Goal: Task Accomplishment & Management: Manage account settings

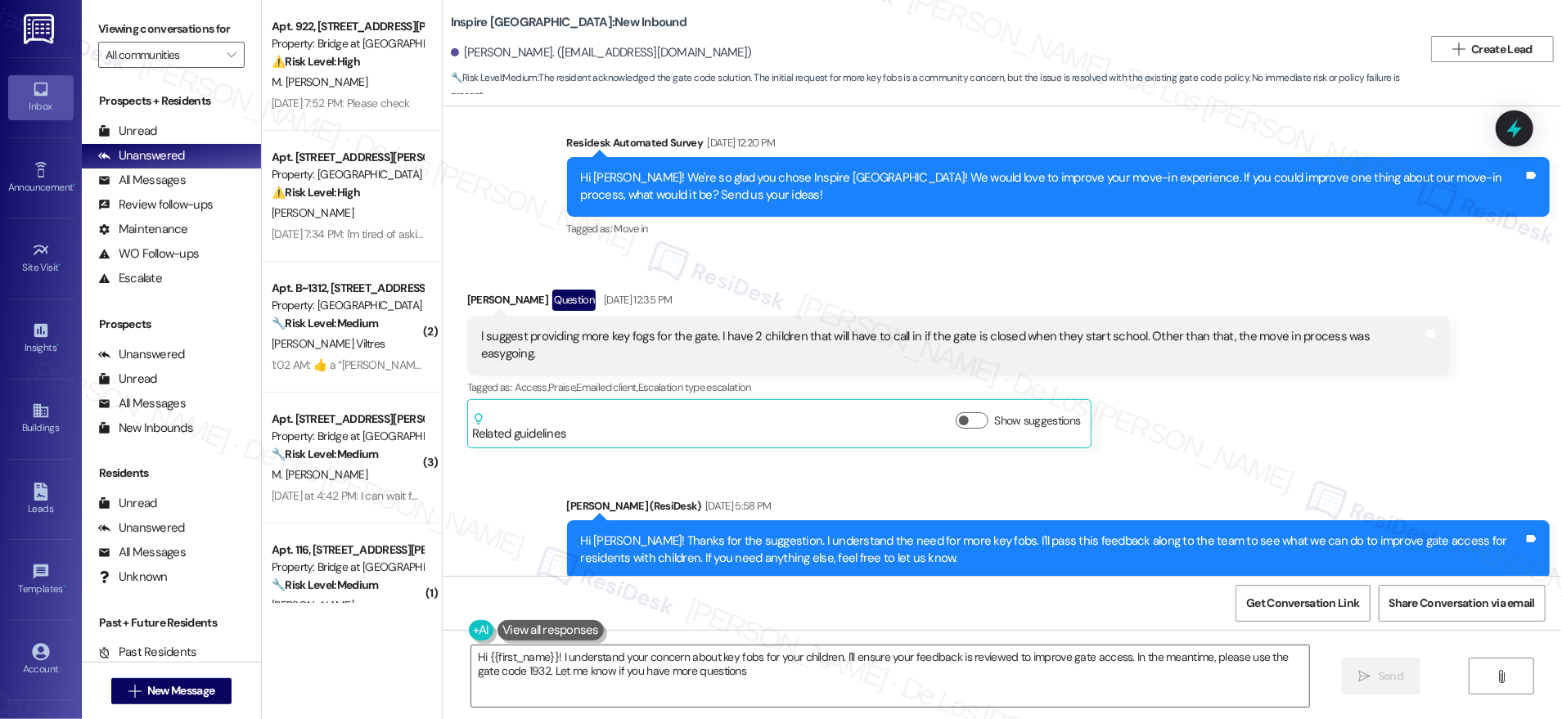
type textarea "Hi {{first_name}}! I understand your concern about key fobs for your children. …"
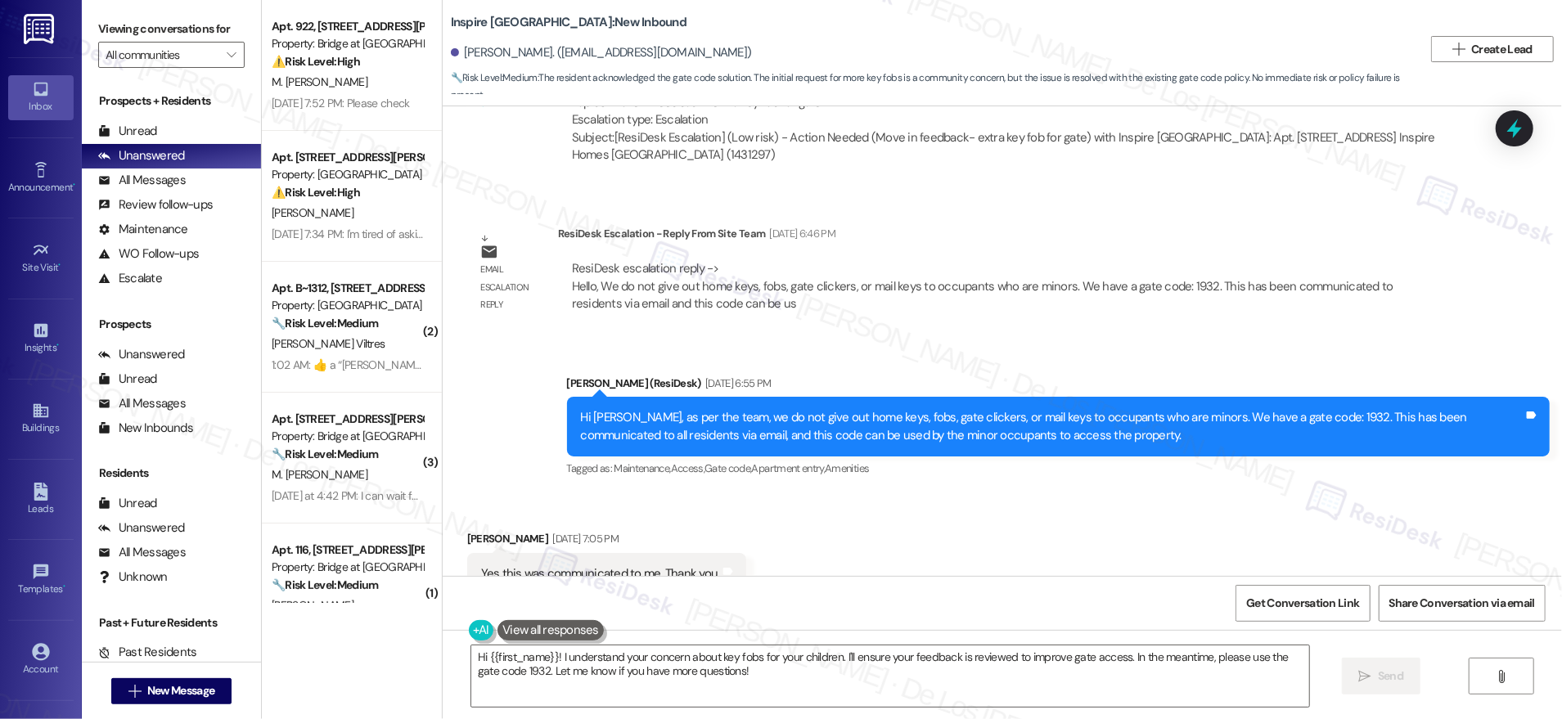
scroll to position [1898, 0]
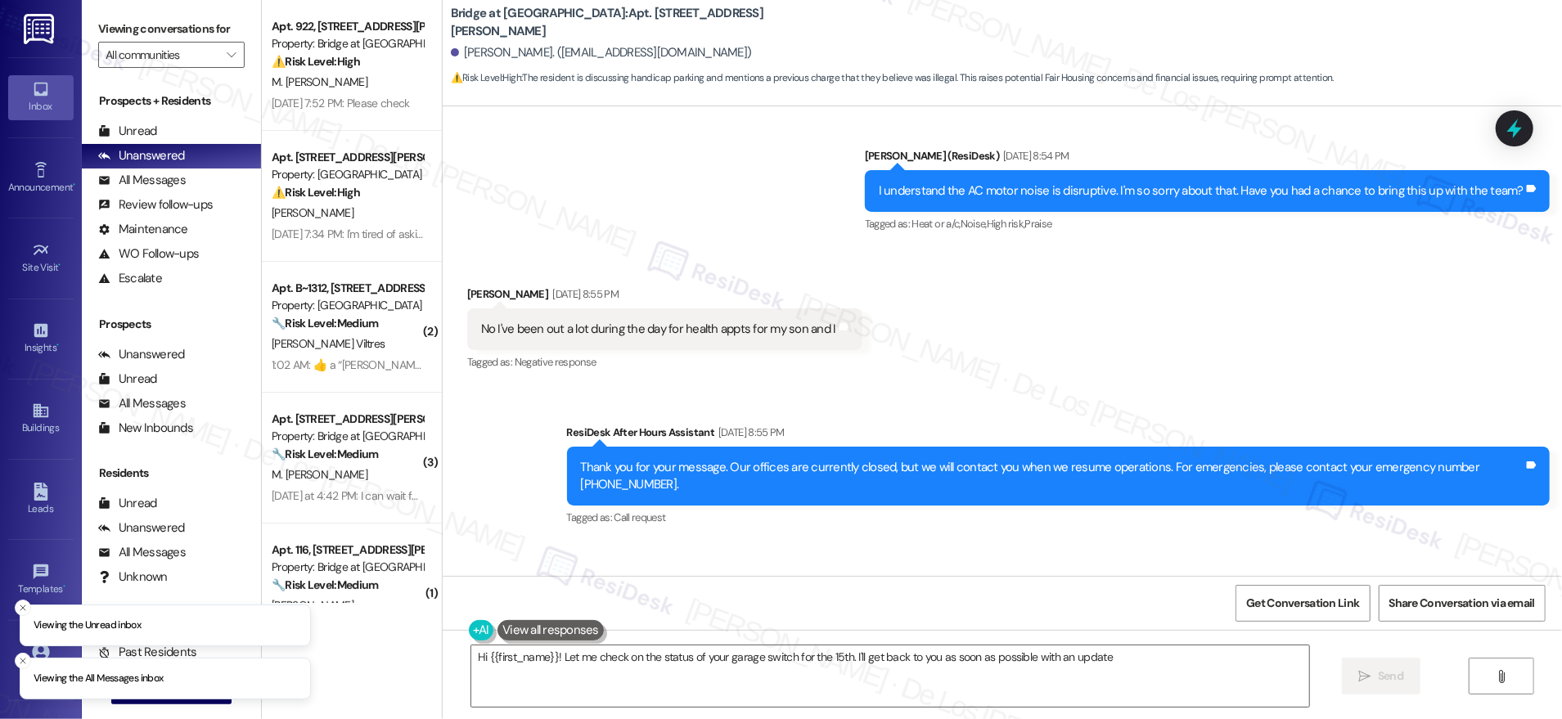
type textarea "Hi {{first_name}}! Let me check on the status of your garage switch for the 15t…"
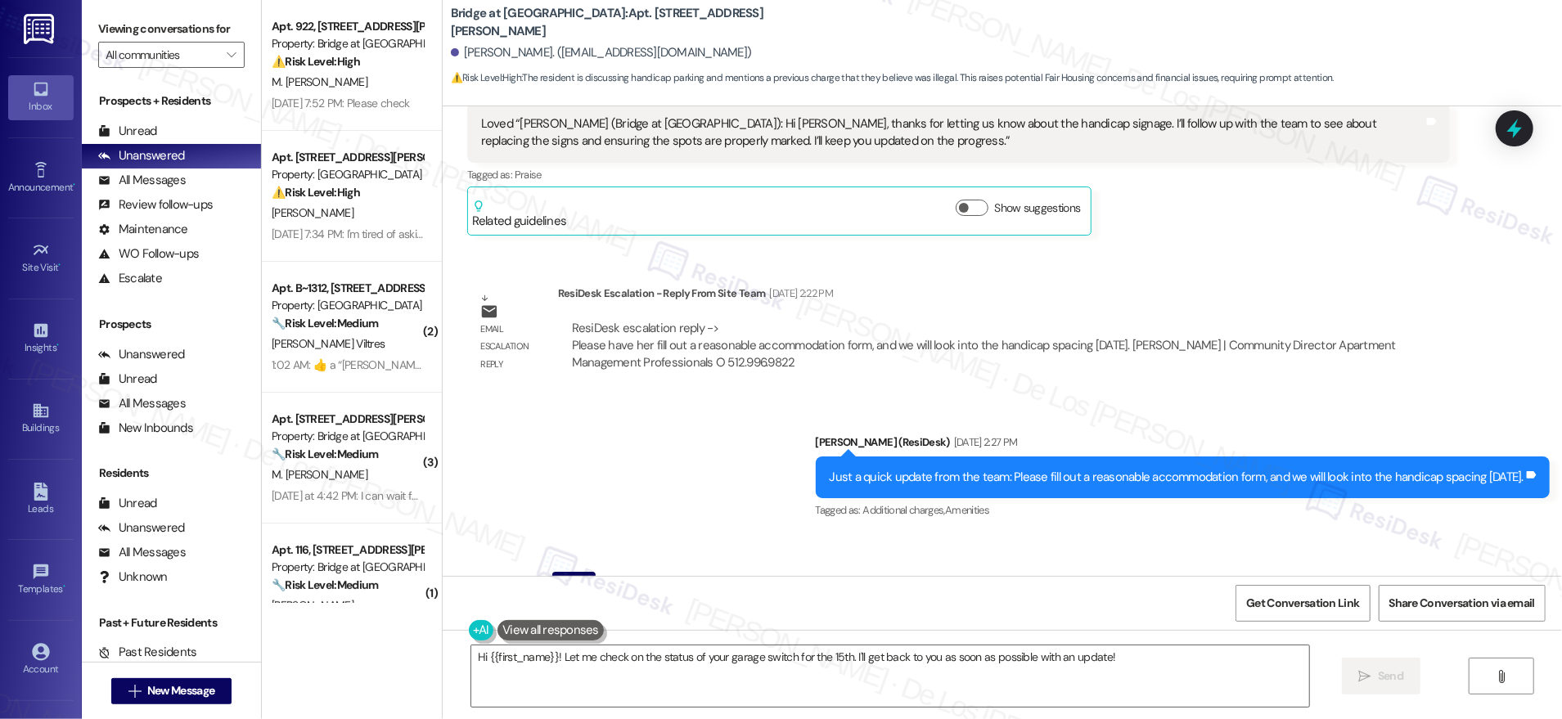
scroll to position [15263, 0]
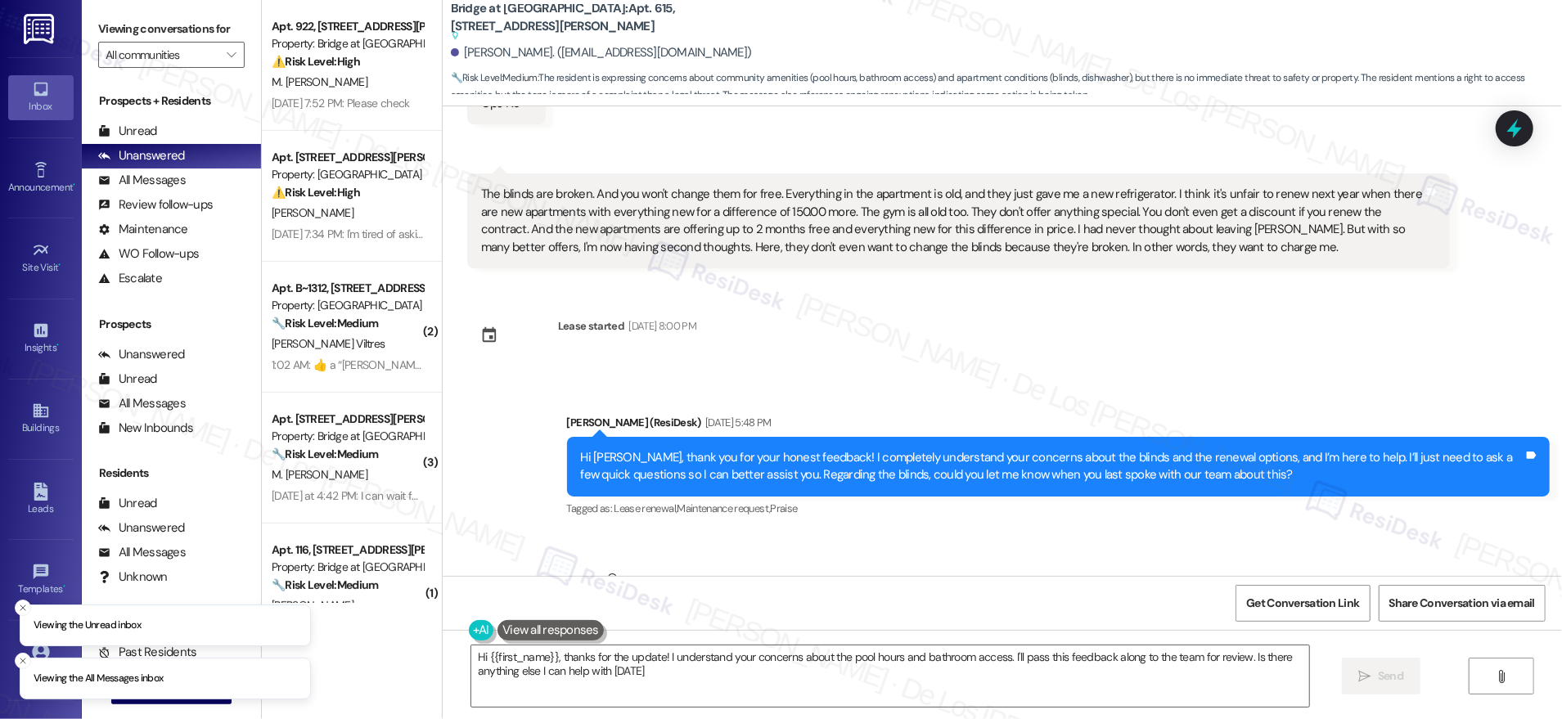
type textarea "Hi {{first_name}}, thanks for the update! I understand your concerns about the …"
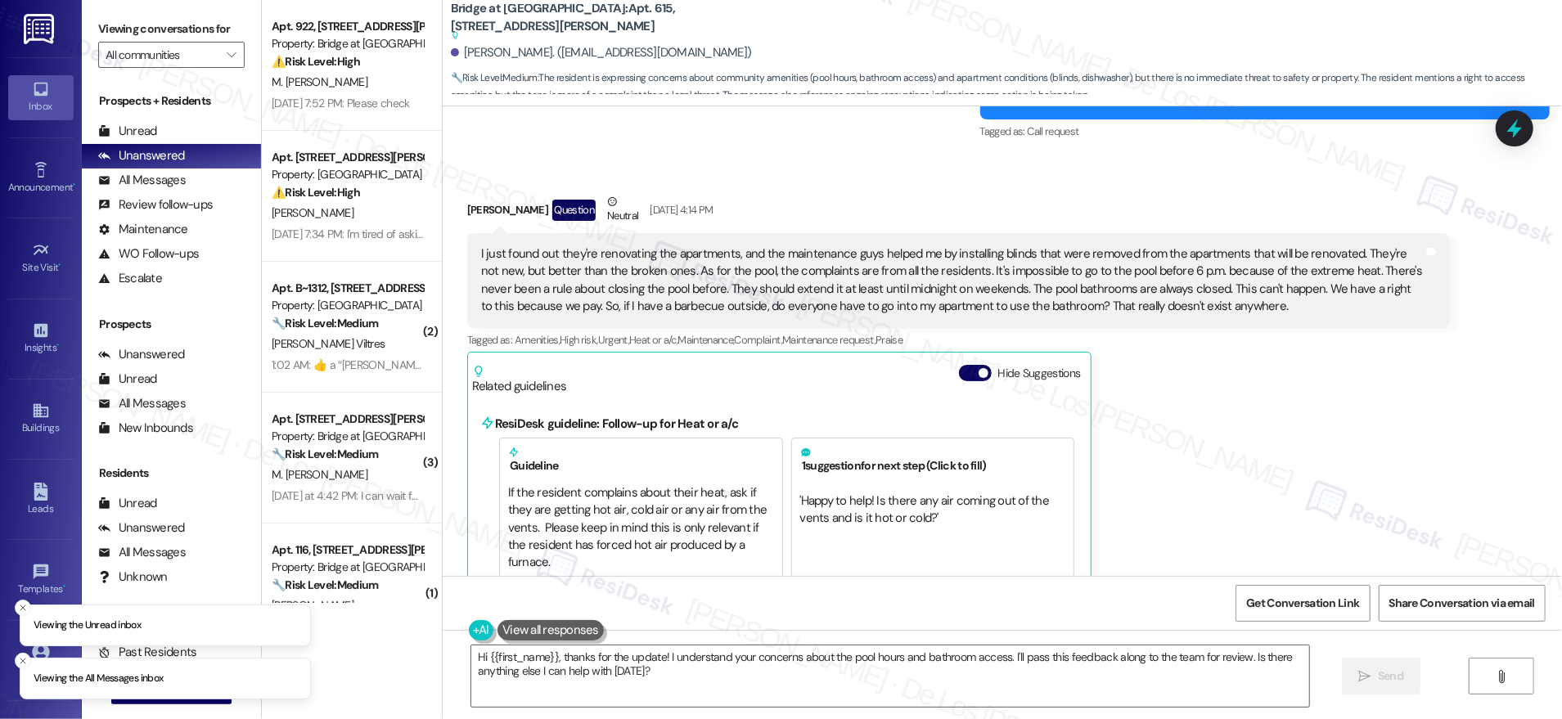
scroll to position [2699, 0]
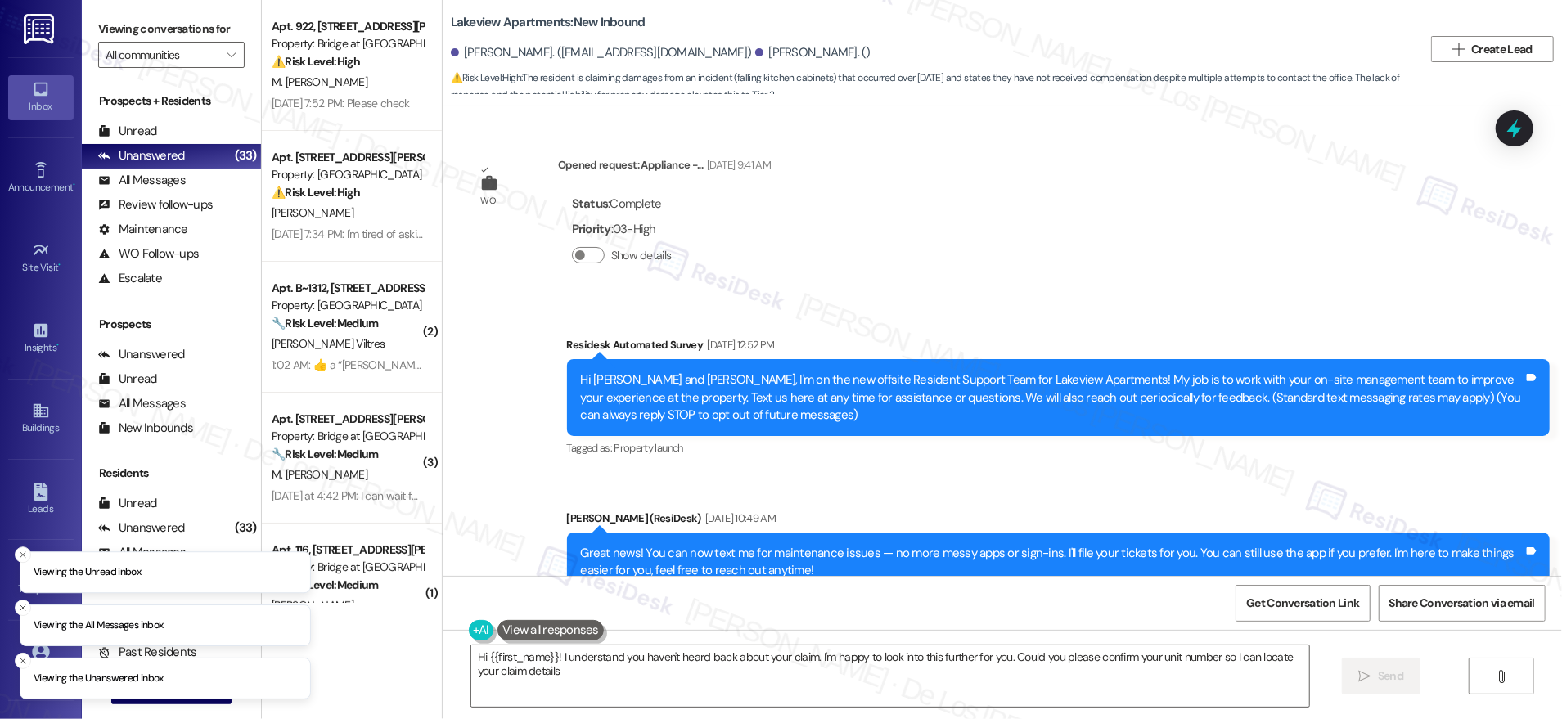
type textarea "Hi {{first_name}}! I understand you haven't heard back about your claim. I'm ha…"
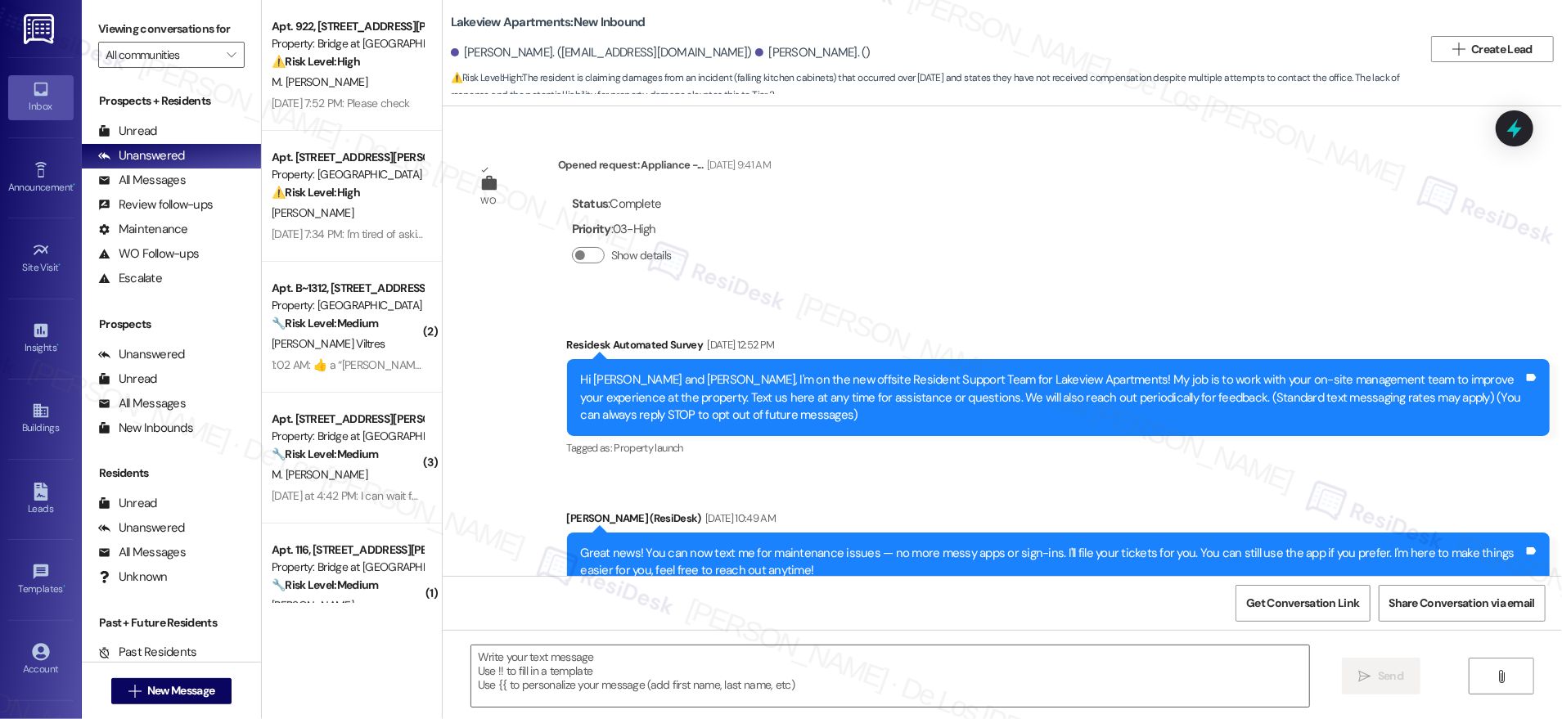
scroll to position [3953, 0]
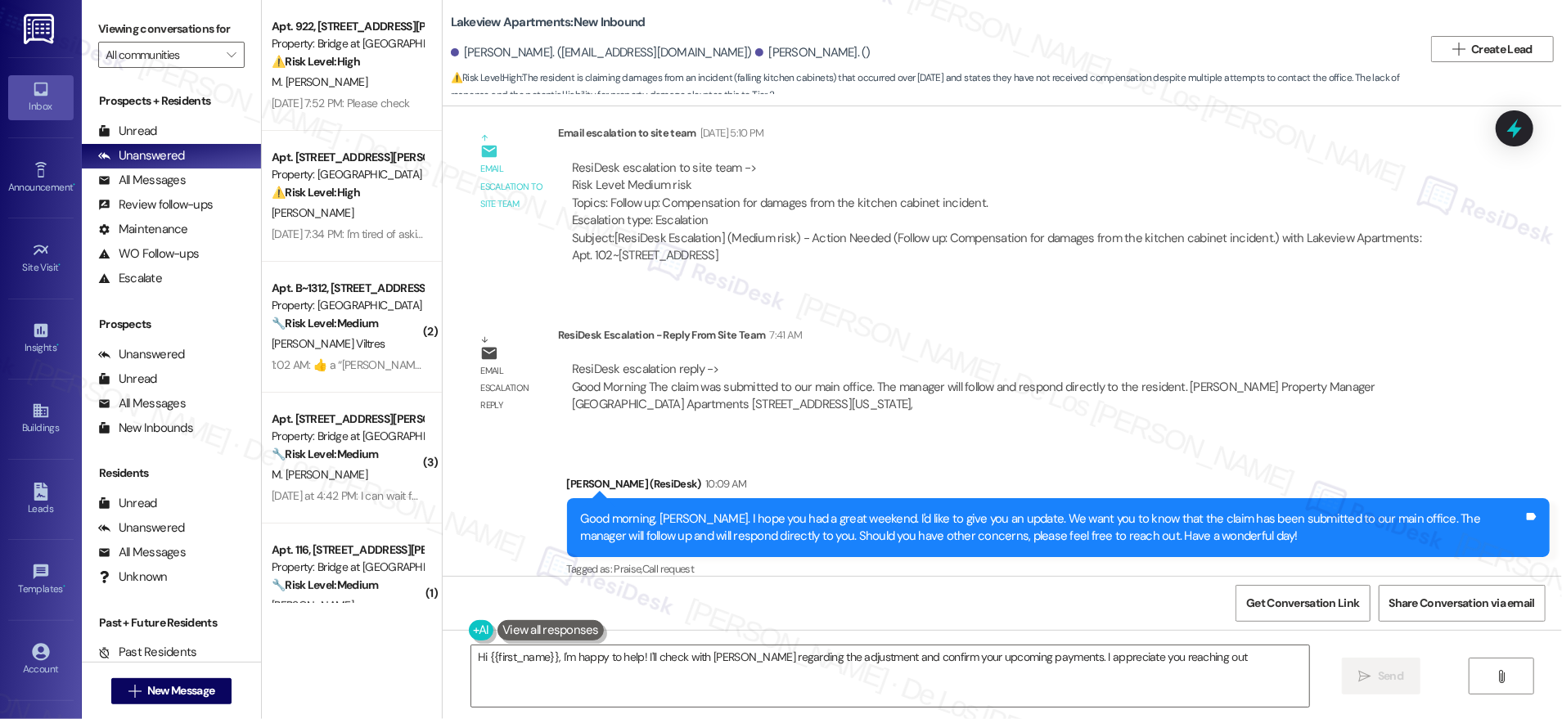
type textarea "Hi {{first_name}}, I'm happy to help! I'll check with Ms. Stevenson regarding t…"
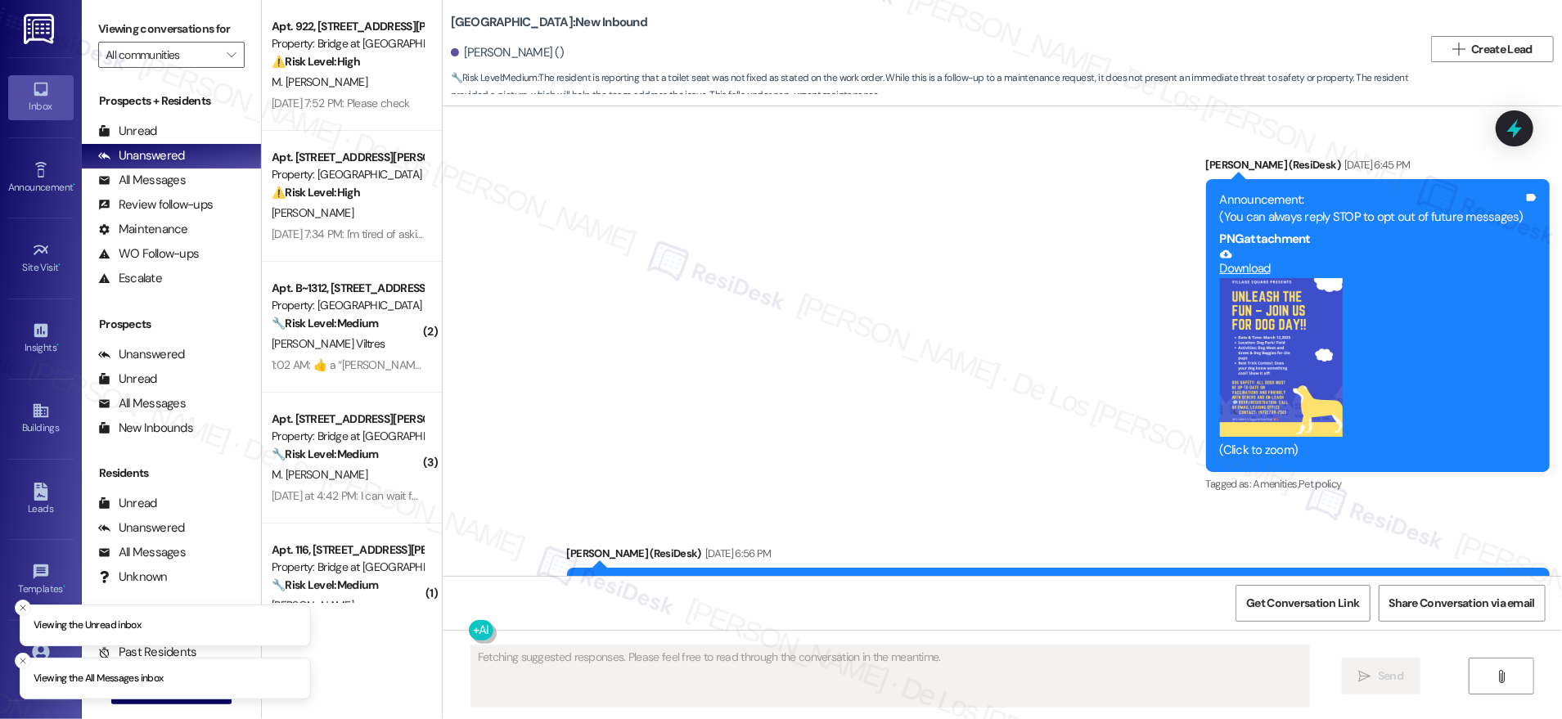
scroll to position [10334, 0]
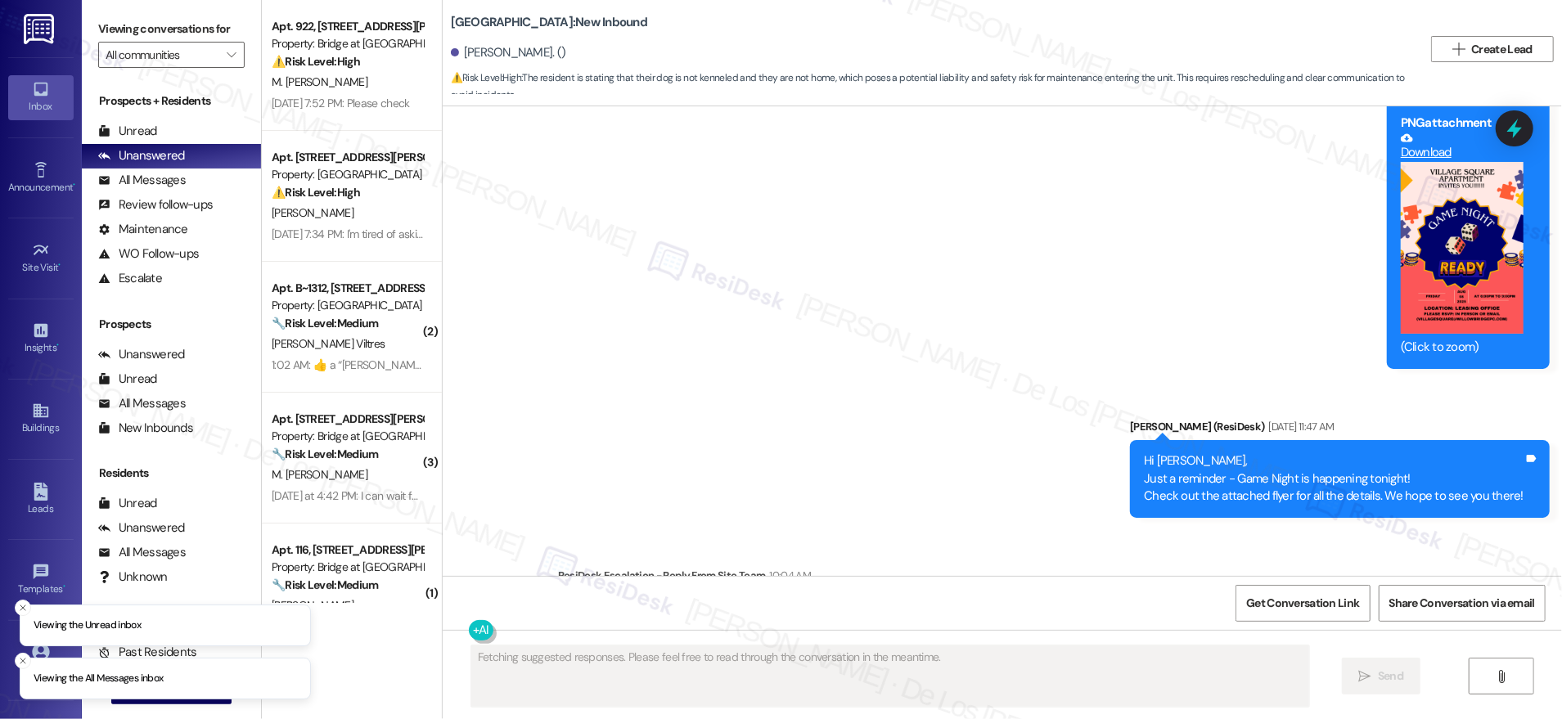
scroll to position [55112, 0]
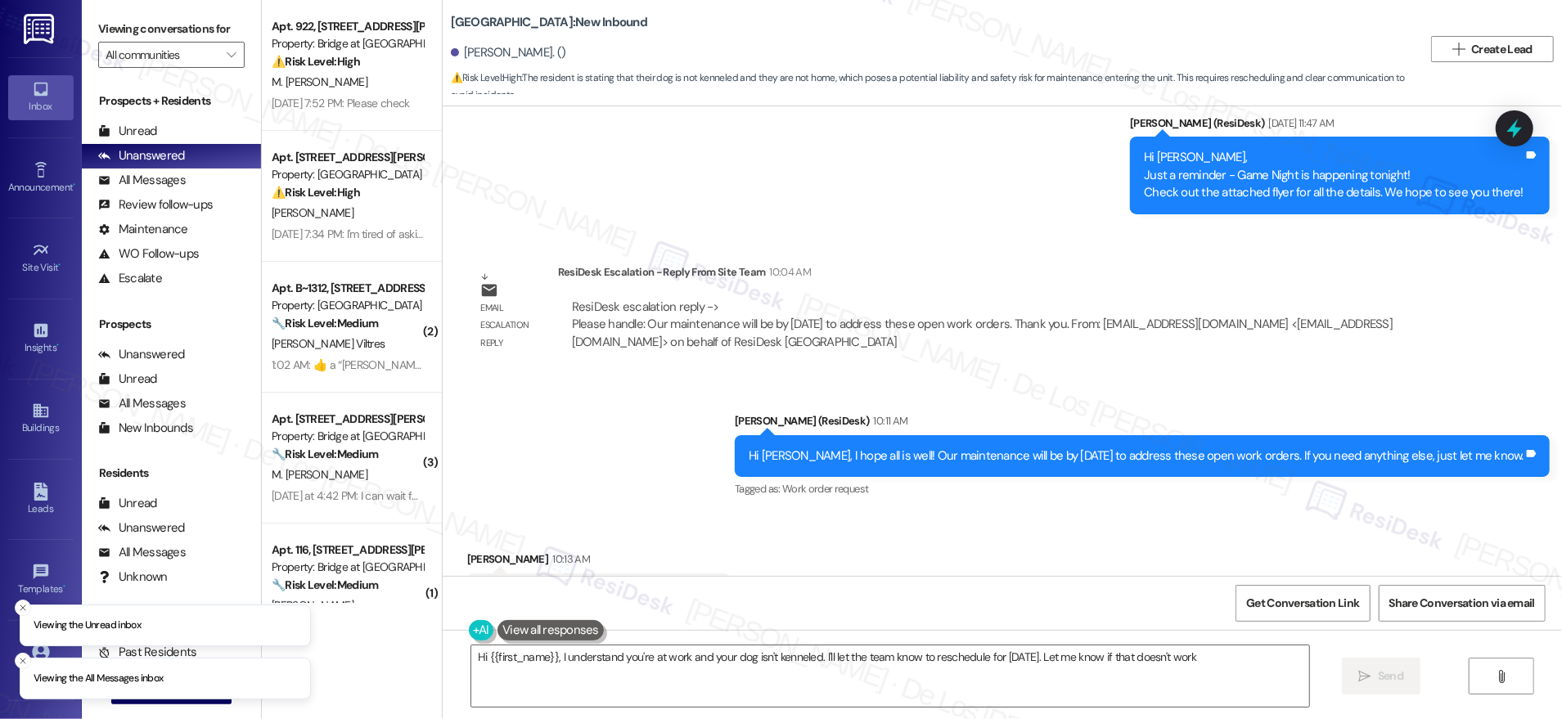
type textarea "Hi {{first_name}}, I understand you're at work and your dog isn't kenneled. I'l…"
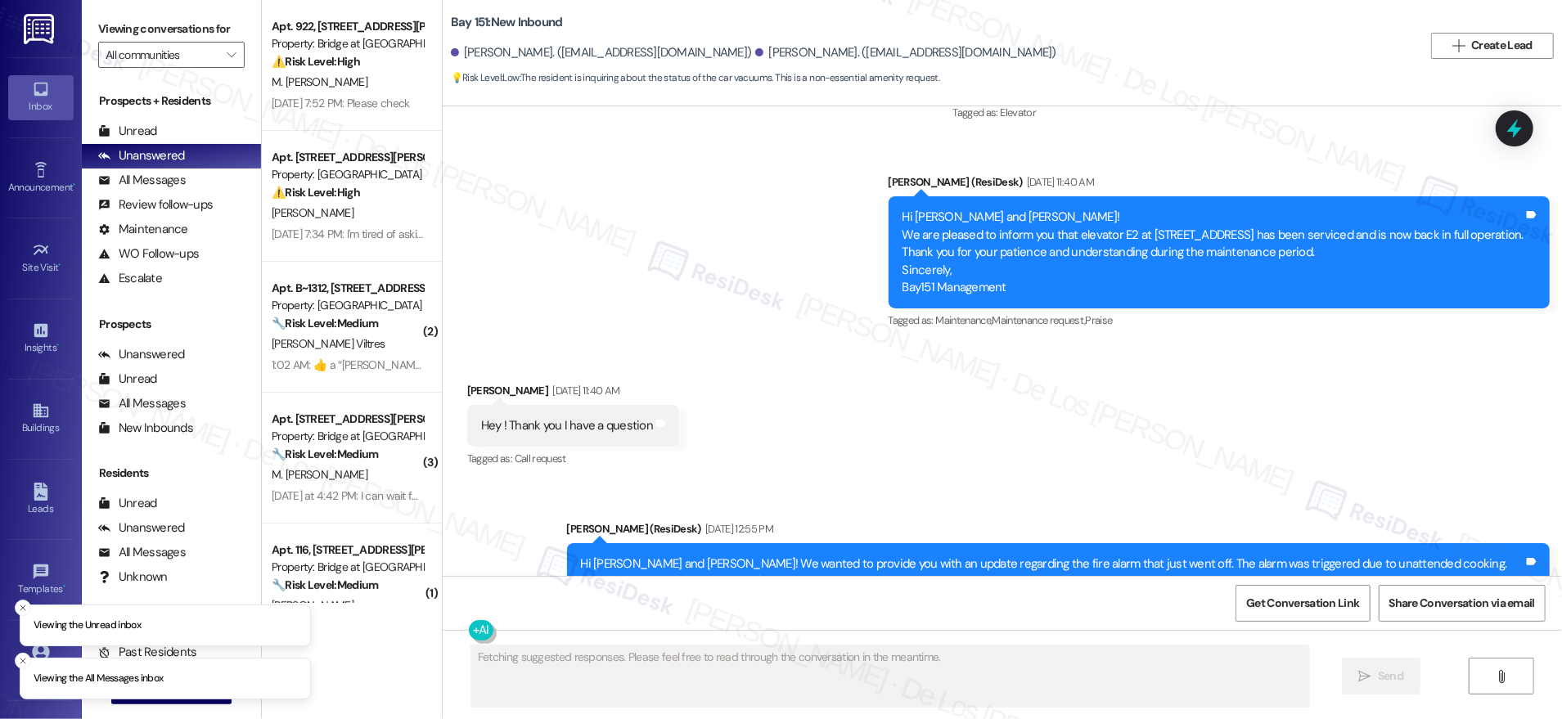
scroll to position [9826, 0]
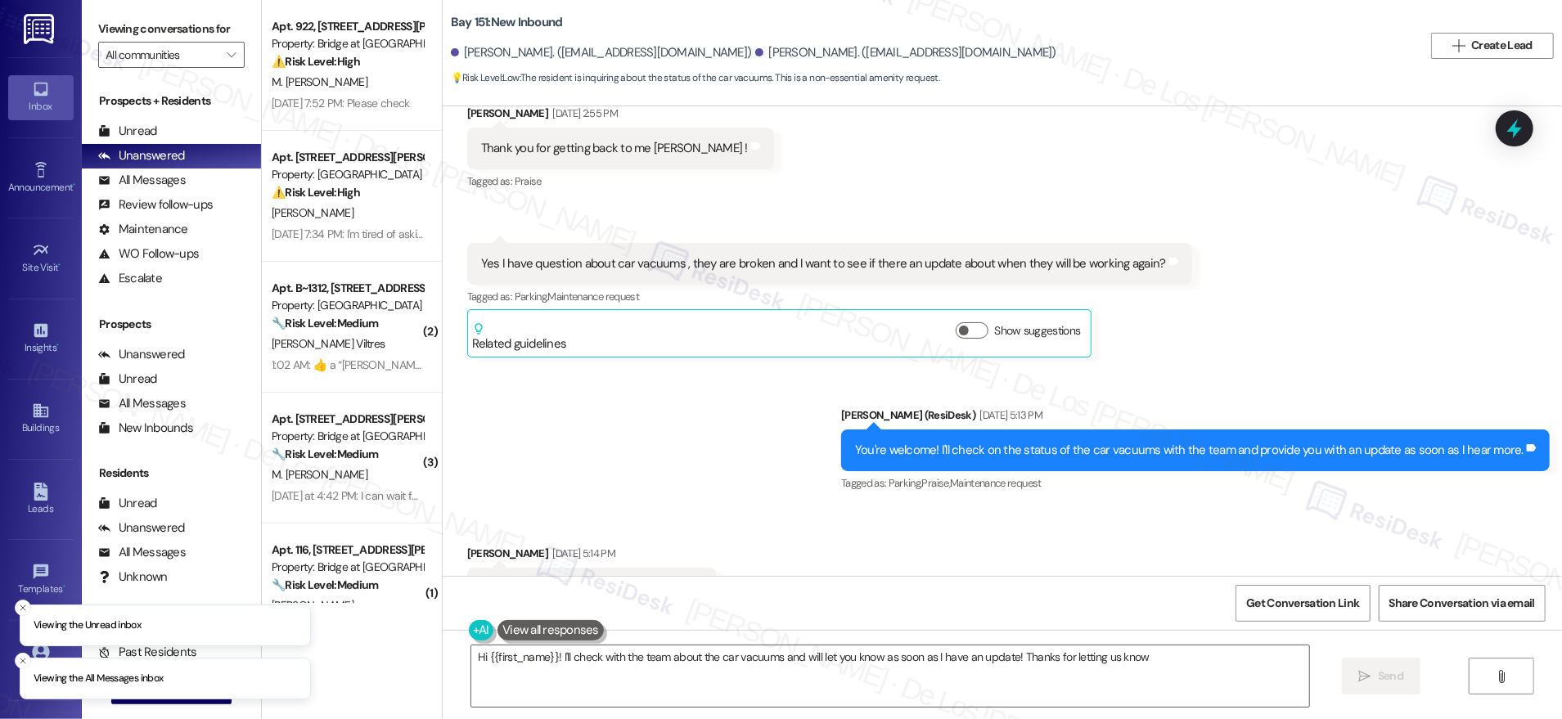
type textarea "Hi {{first_name}}! I'll check with the team about the car vacuums and will let …"
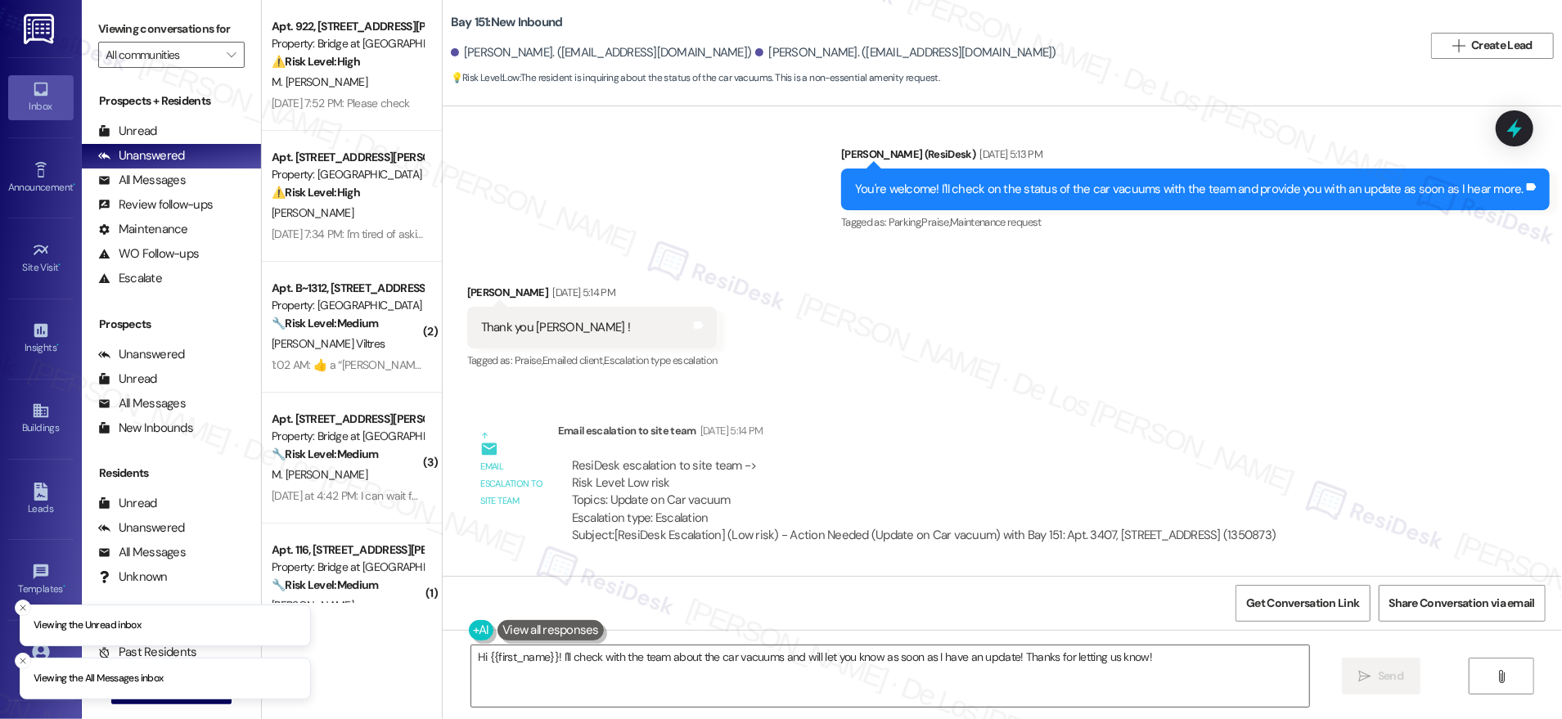
scroll to position [10452, 0]
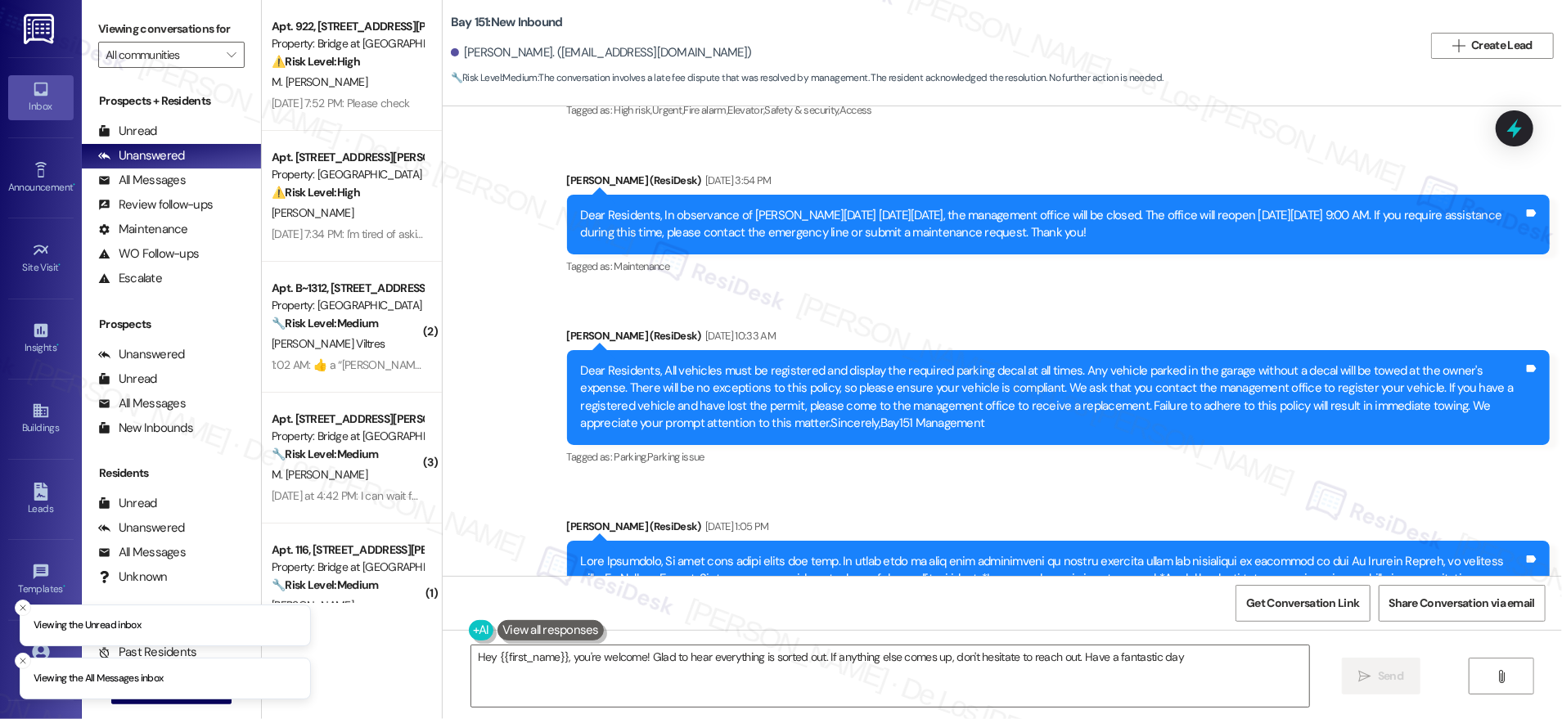
type textarea "Hey {{first_name}}, you're welcome! Glad to hear everything is sorted out. If a…"
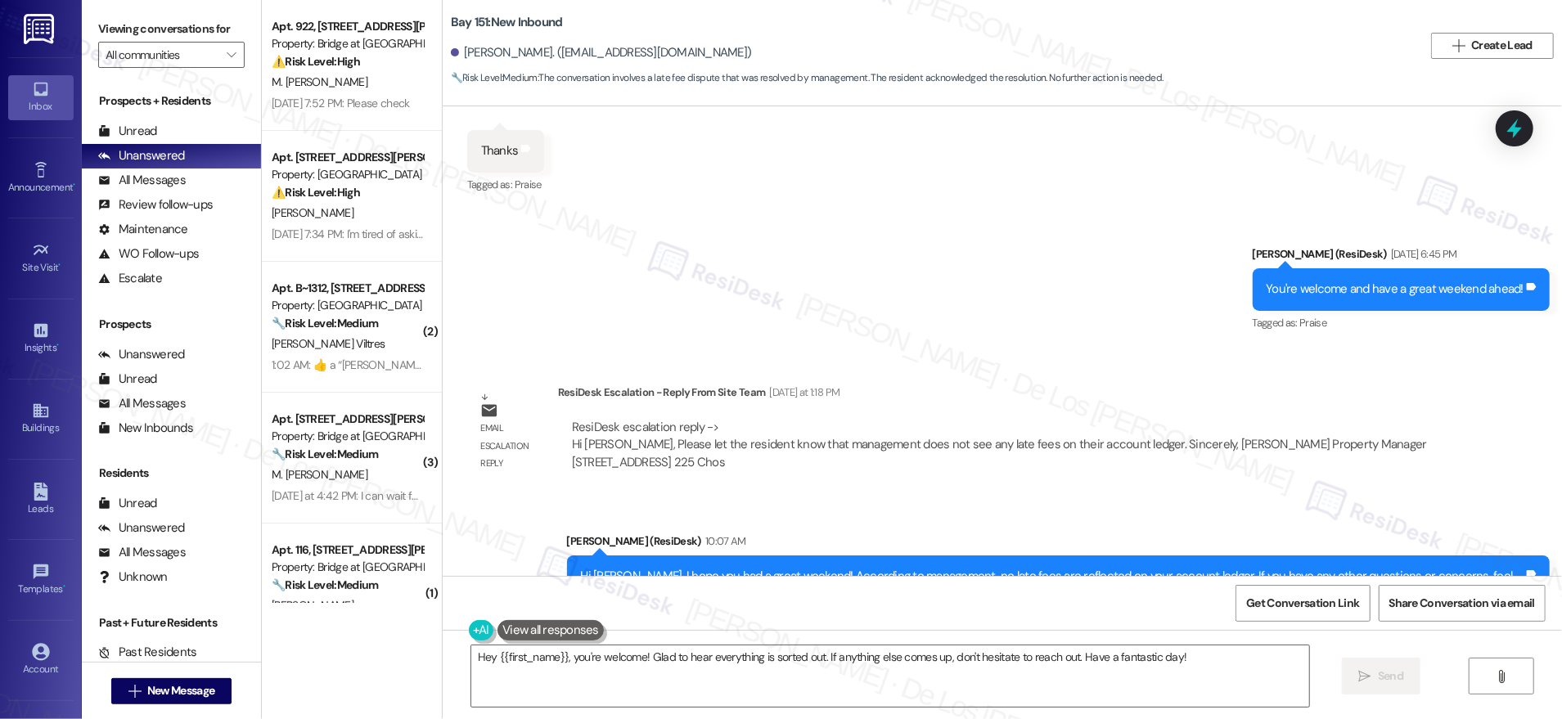
scroll to position [27082, 0]
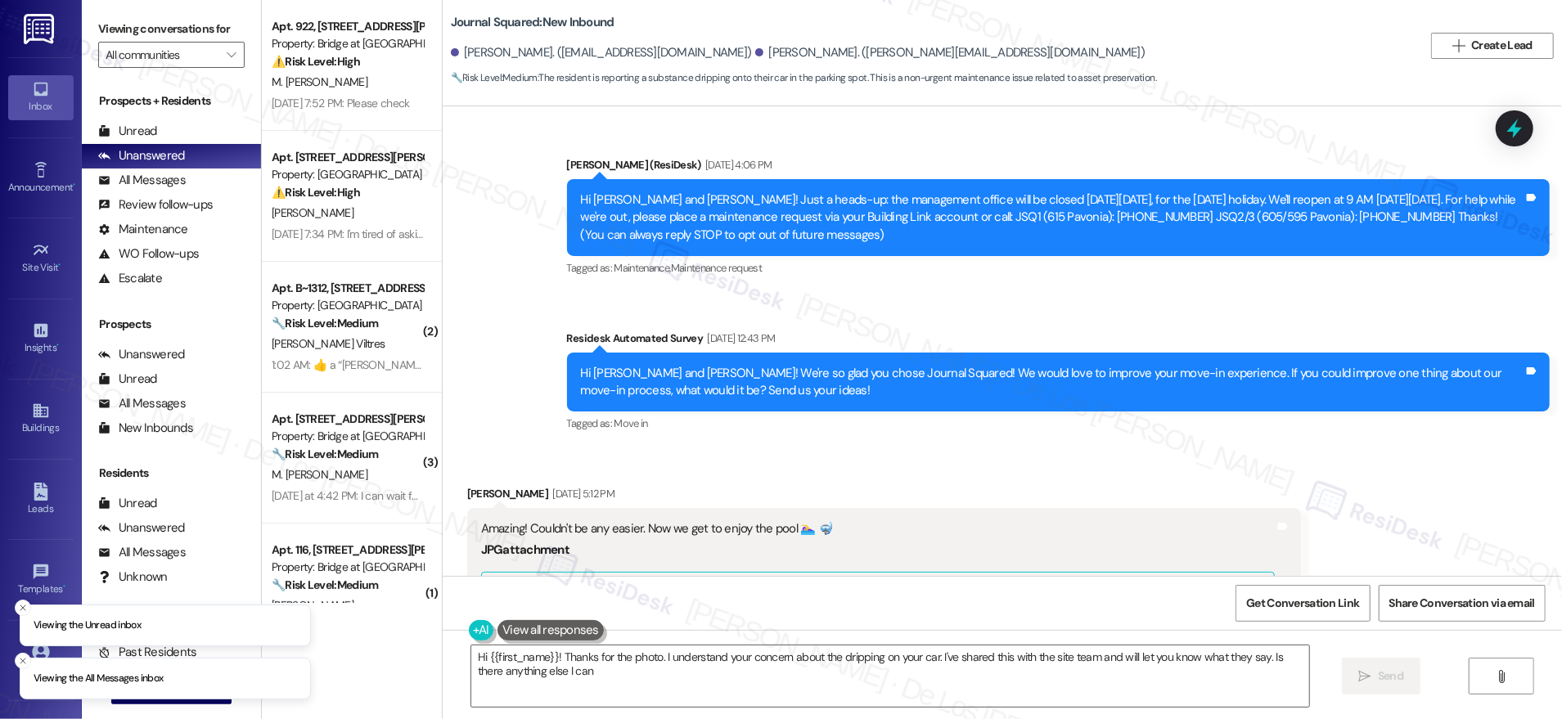
scroll to position [4903, 0]
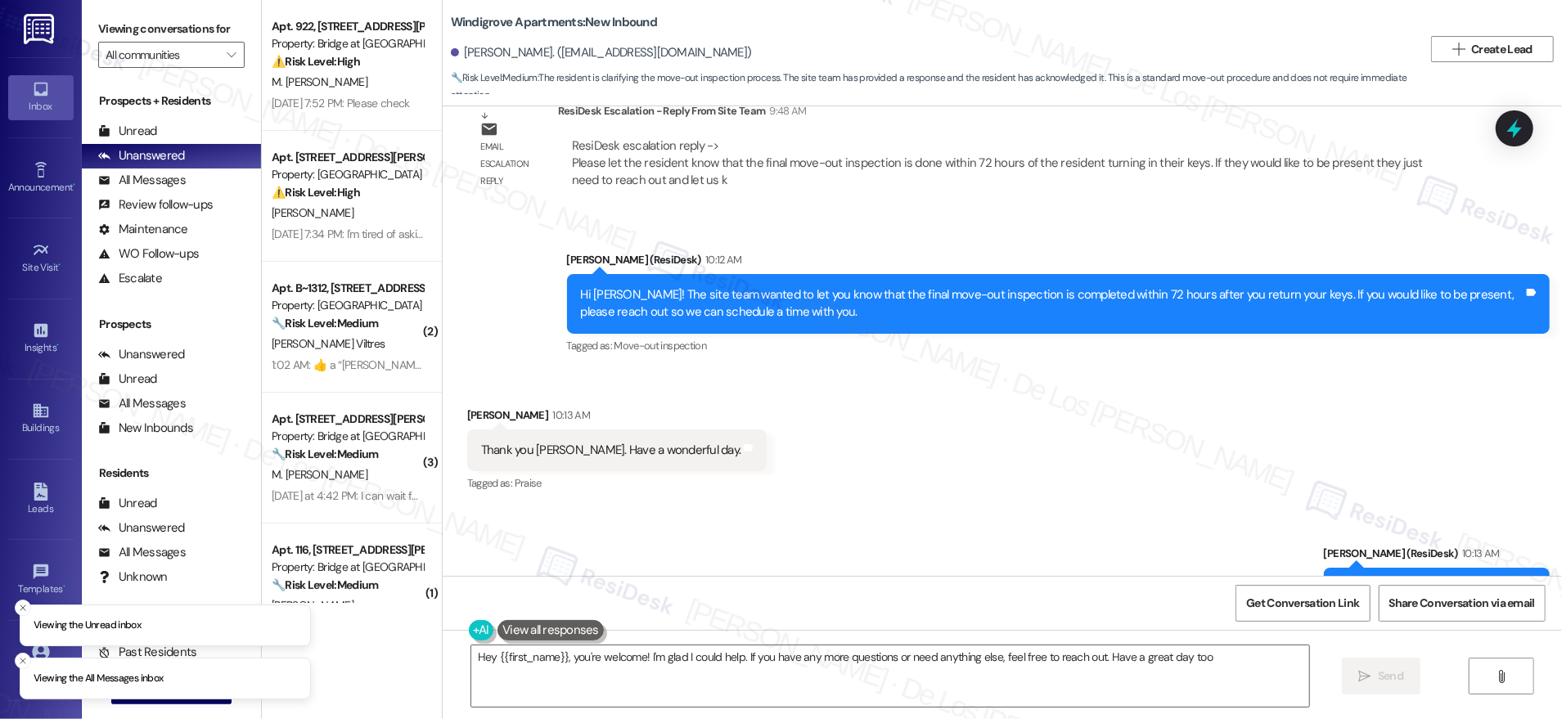
scroll to position [1592, 0]
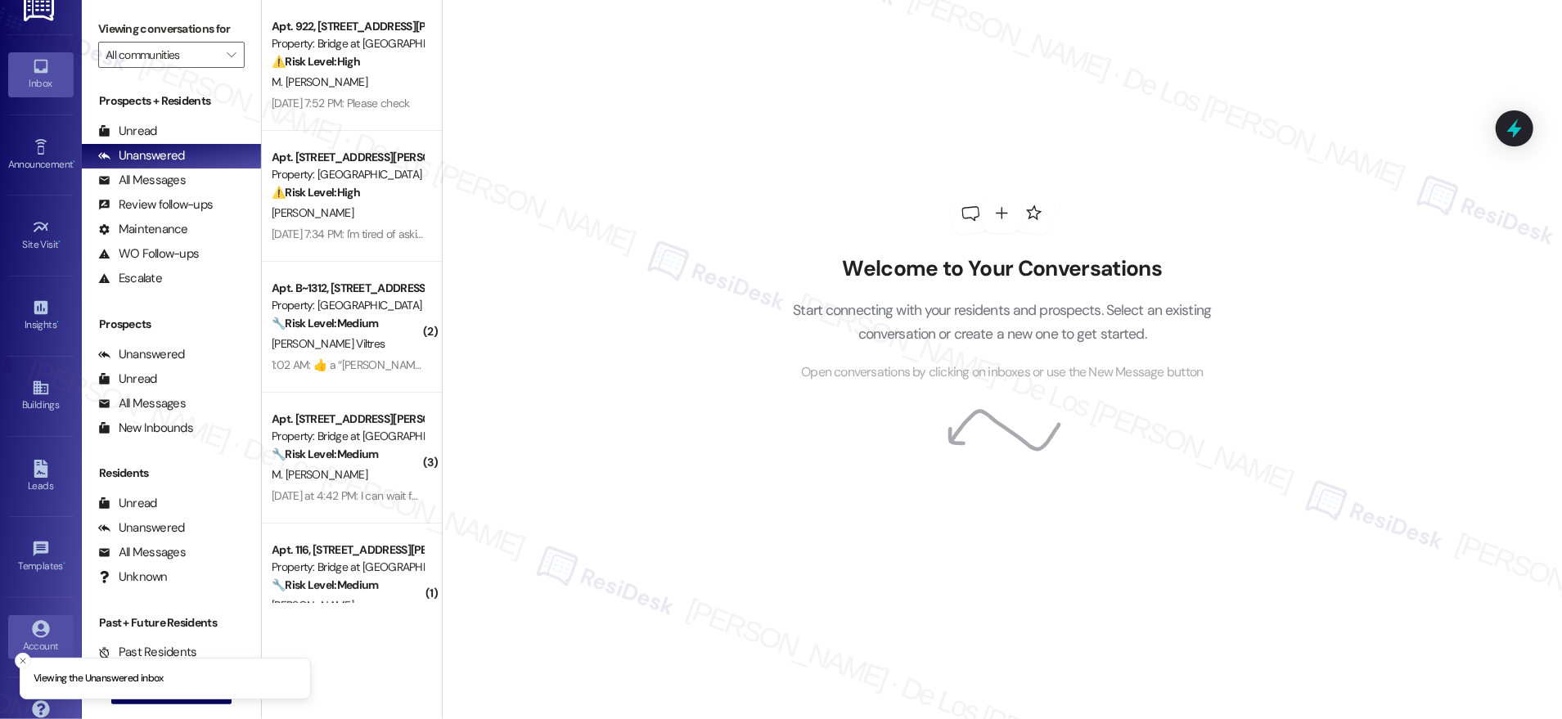
scroll to position [54, 0]
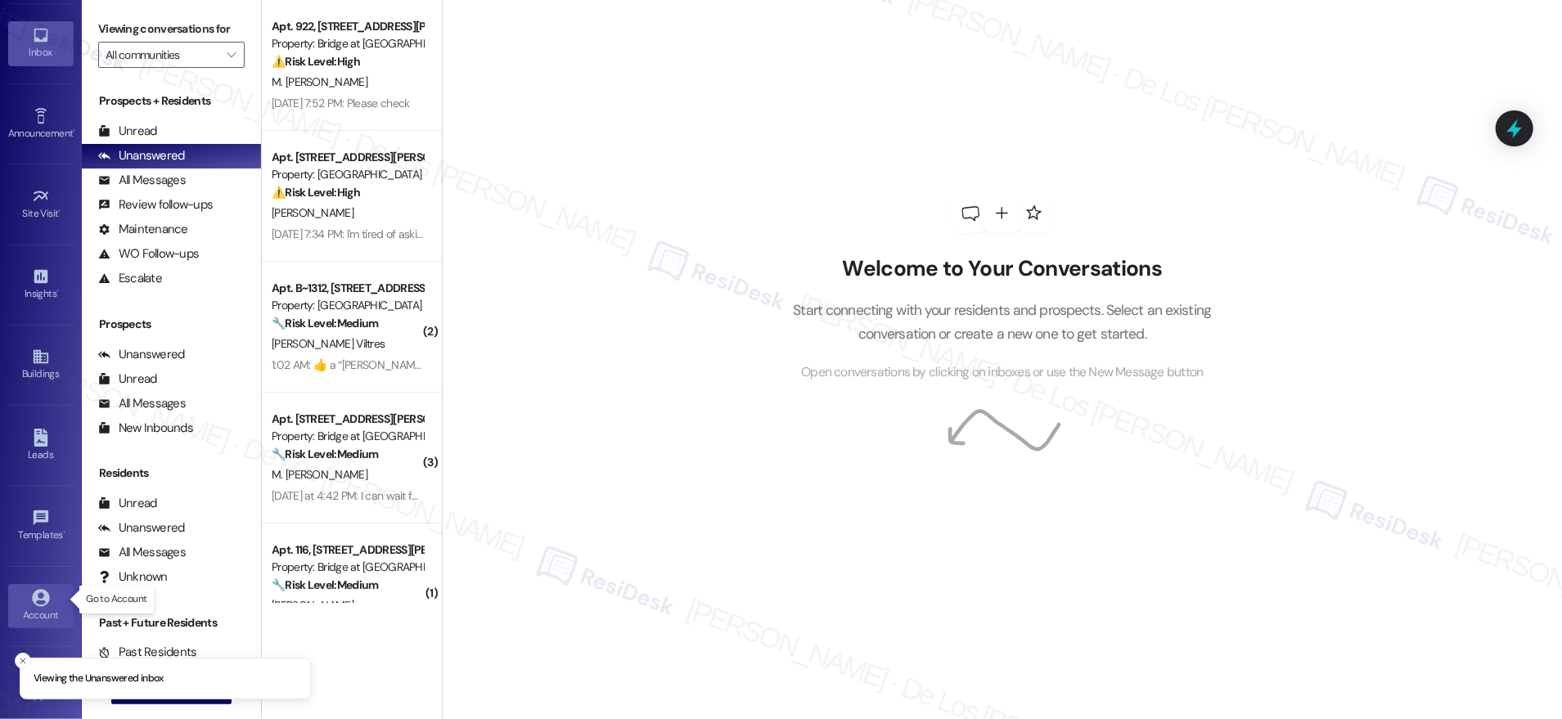
click at [31, 607] on div "Account" at bounding box center [41, 615] width 82 height 16
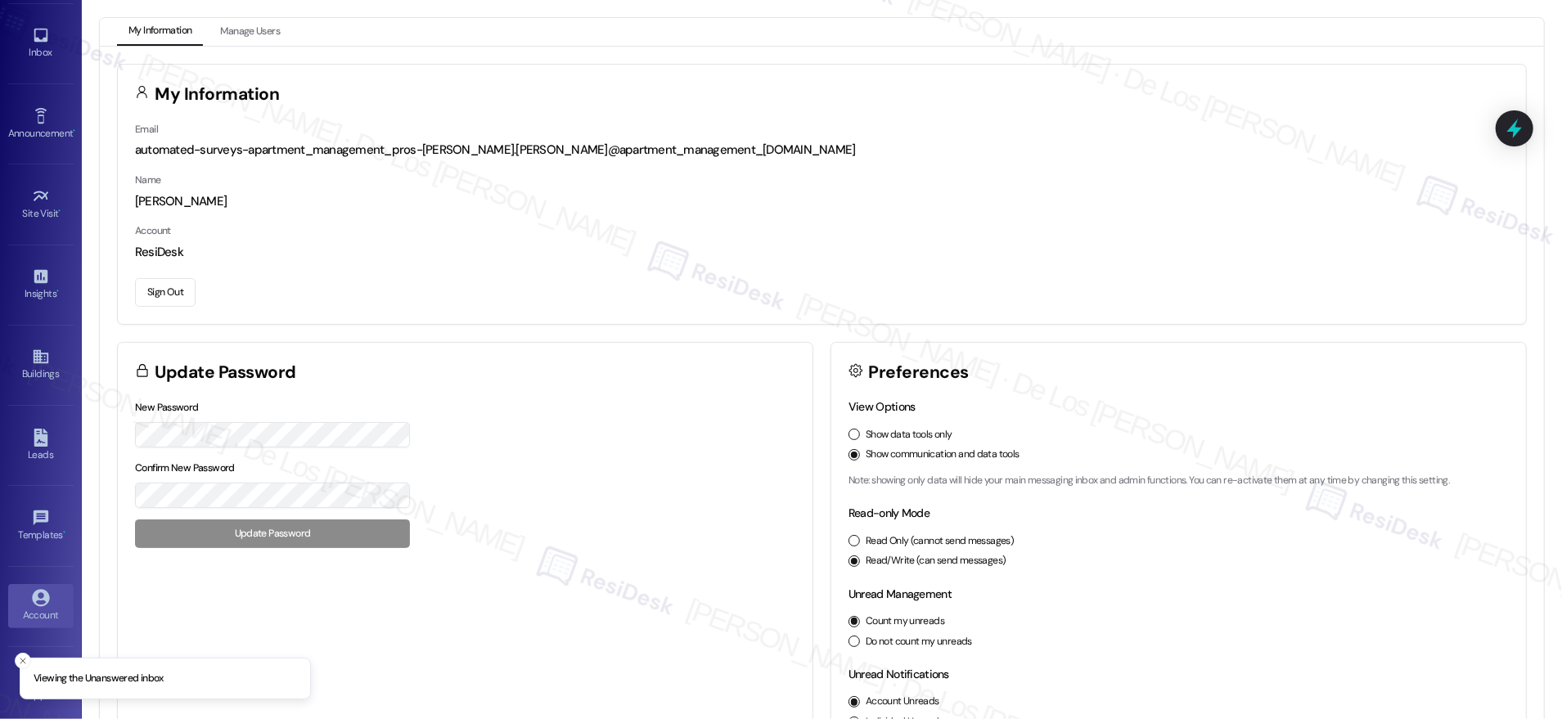
click at [175, 294] on button "Sign Out" at bounding box center [165, 292] width 61 height 29
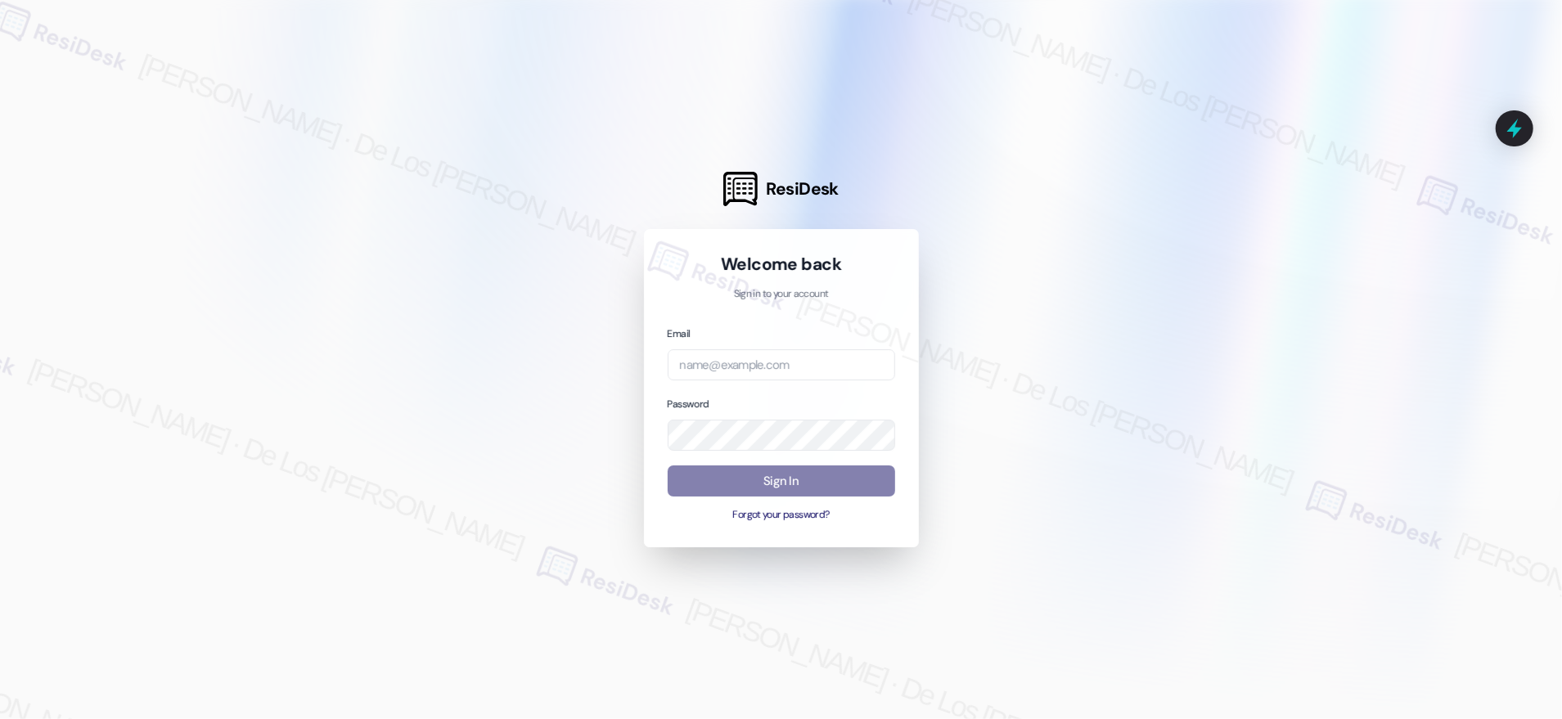
click at [1414, 46] on div at bounding box center [781, 359] width 1562 height 719
click at [1333, 205] on div at bounding box center [781, 359] width 1562 height 719
drag, startPoint x: 800, startPoint y: 408, endPoint x: 802, endPoint y: 376, distance: 31.9
click at [798, 406] on div "Password" at bounding box center [781, 423] width 227 height 56
paste input "automated-surveys-res_prop-[PERSON_NAME].[PERSON_NAME]@res_[DOMAIN_NAME]"
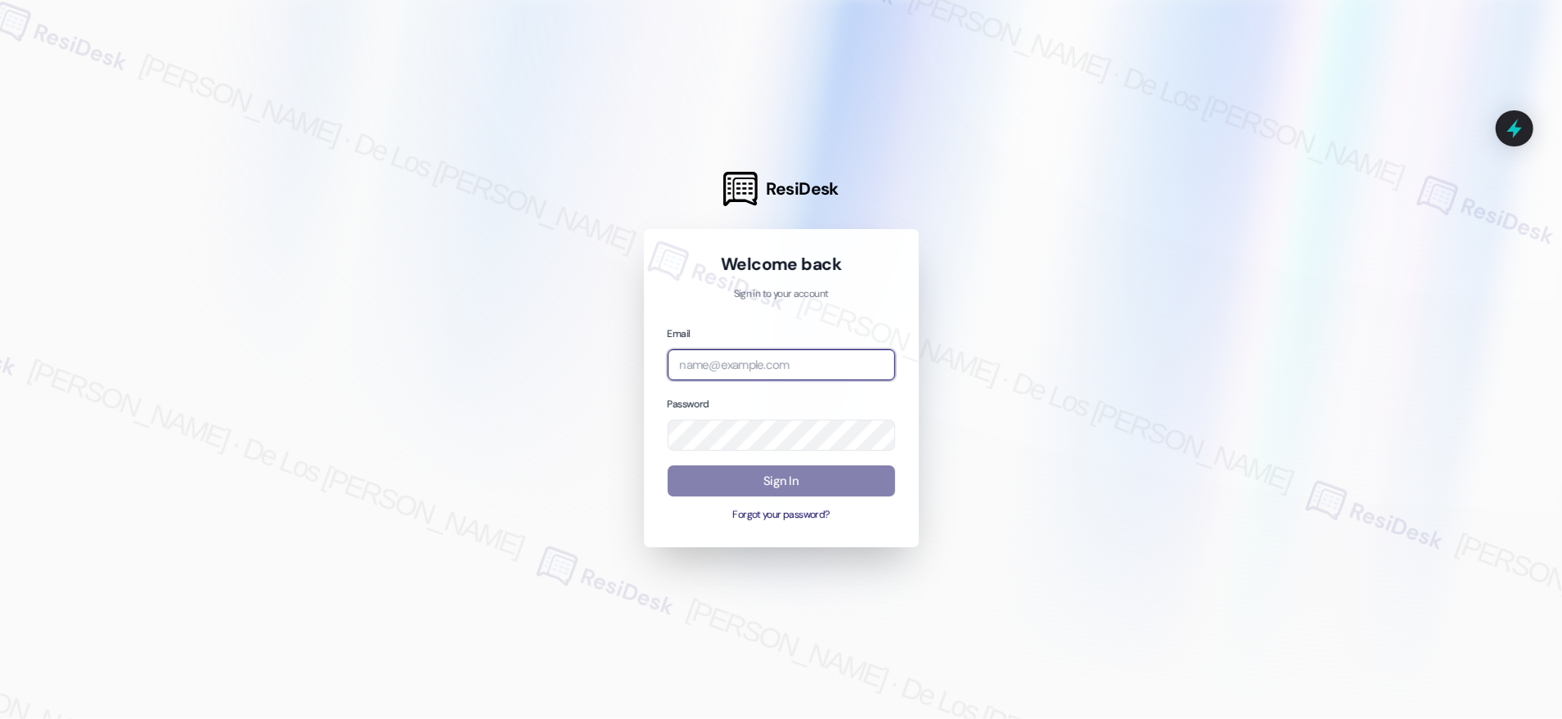
click at [802, 375] on input "email" at bounding box center [781, 365] width 227 height 32
type input "automated-surveys-res_prop-[PERSON_NAME].[PERSON_NAME]@res_[DOMAIN_NAME]"
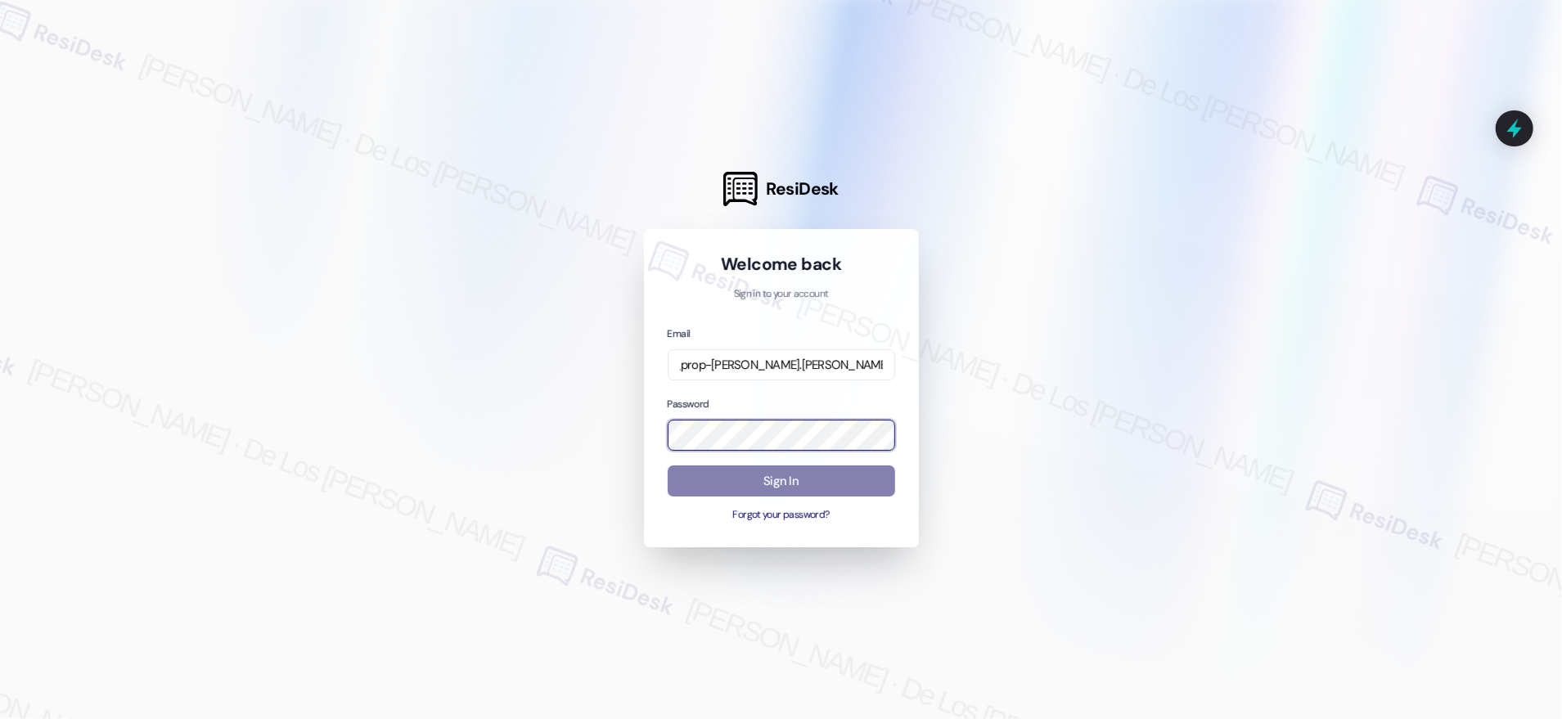
scroll to position [0, 0]
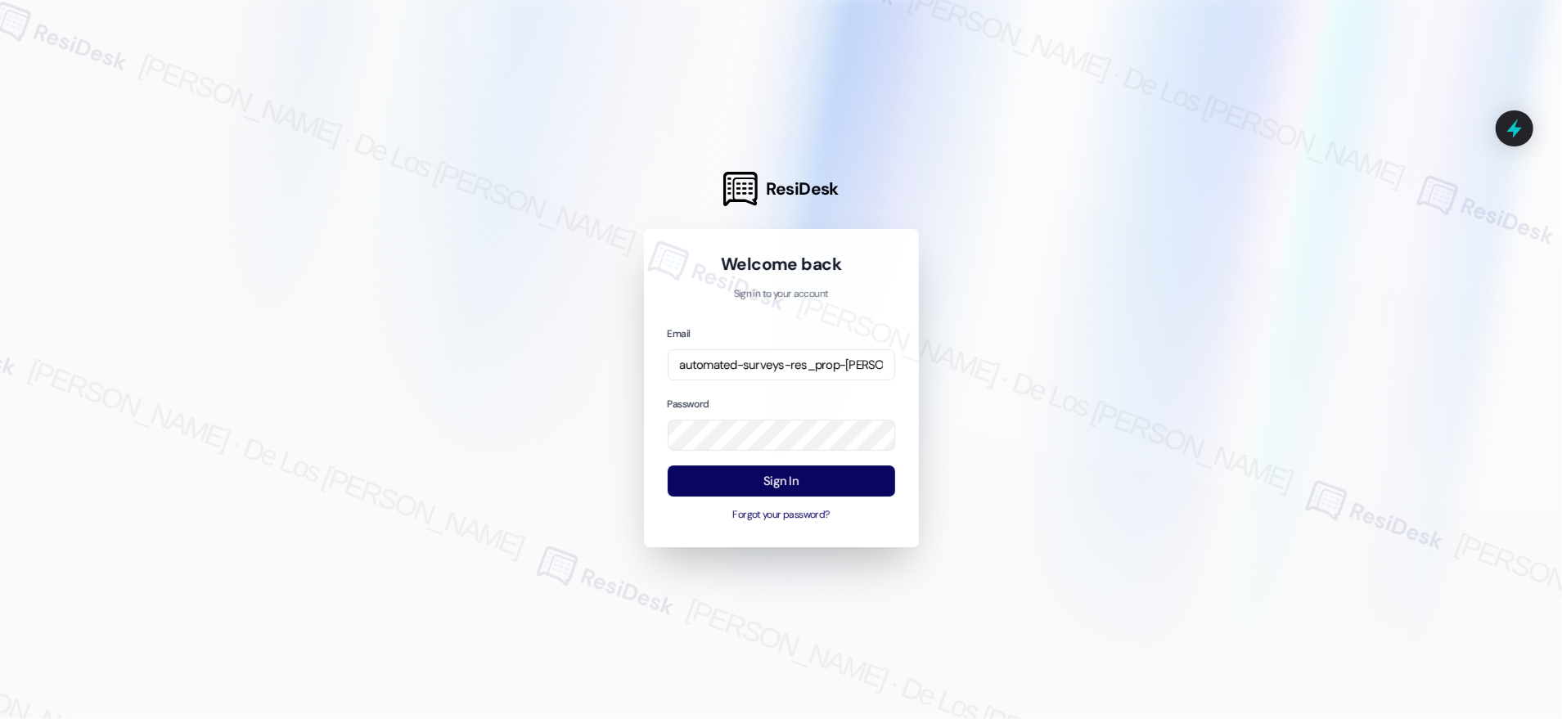
click at [1437, 214] on div at bounding box center [781, 359] width 1562 height 719
drag, startPoint x: 1381, startPoint y: 230, endPoint x: 1257, endPoint y: 282, distance: 134.2
click at [1379, 231] on div at bounding box center [781, 359] width 1562 height 719
click at [870, 435] on body "ResiDesk Welcome back Sign in to your account Email automated-surveys-res_prop-…" at bounding box center [781, 359] width 1562 height 719
click at [0, 718] on com-1password-button at bounding box center [0, 719] width 0 height 0
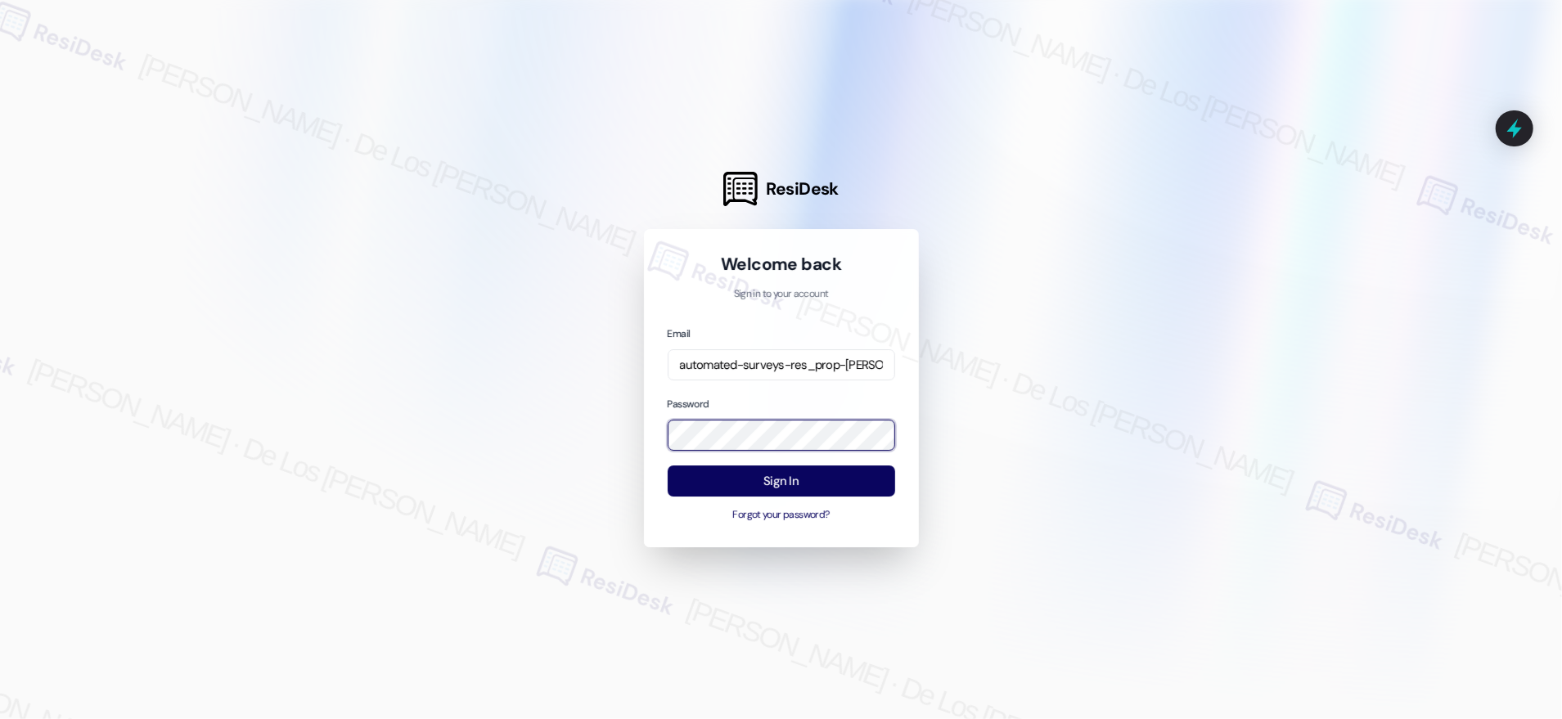
click at [0, 718] on com-1password-button at bounding box center [0, 719] width 0 height 0
